Goal: Task Accomplishment & Management: Manage account settings

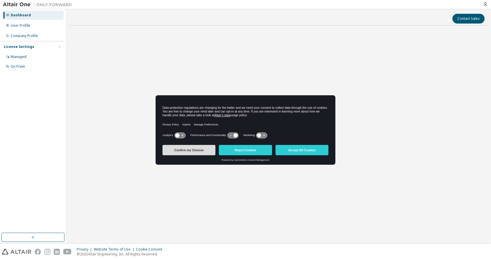
click at [200, 155] on button "Confirm my Choices" at bounding box center [188, 150] width 53 height 10
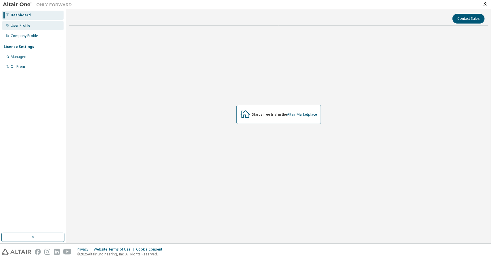
click at [28, 24] on div "User Profile" at bounding box center [21, 25] width 20 height 5
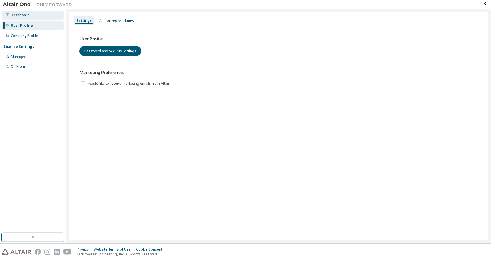
click at [32, 15] on div "Dashboard" at bounding box center [32, 15] width 61 height 9
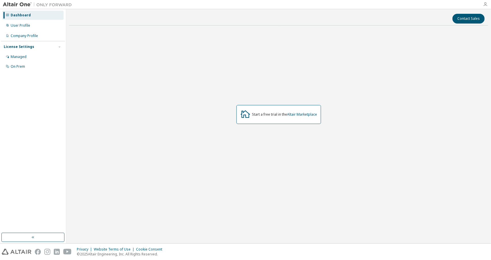
click at [484, 3] on icon "button" at bounding box center [485, 4] width 5 height 5
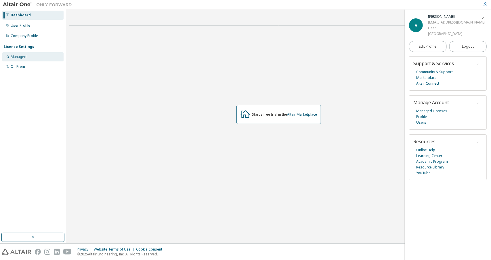
click at [44, 59] on div "Managed" at bounding box center [32, 56] width 61 height 9
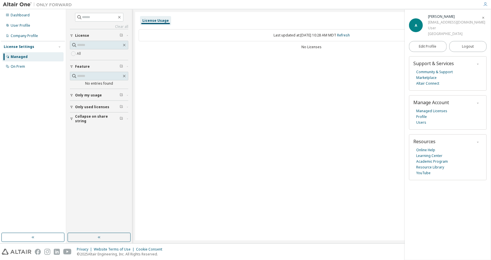
click at [484, 18] on icon "button" at bounding box center [482, 17] width 3 height 3
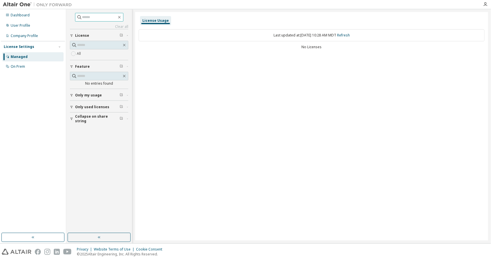
click at [90, 16] on input "text" at bounding box center [99, 17] width 35 height 6
type input "*******"
click at [39, 238] on button "button" at bounding box center [32, 237] width 63 height 9
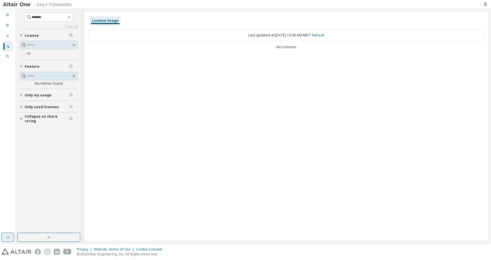
click at [8, 240] on icon "button" at bounding box center [7, 237] width 5 height 5
